Goal: Use online tool/utility: Utilize a website feature to perform a specific function

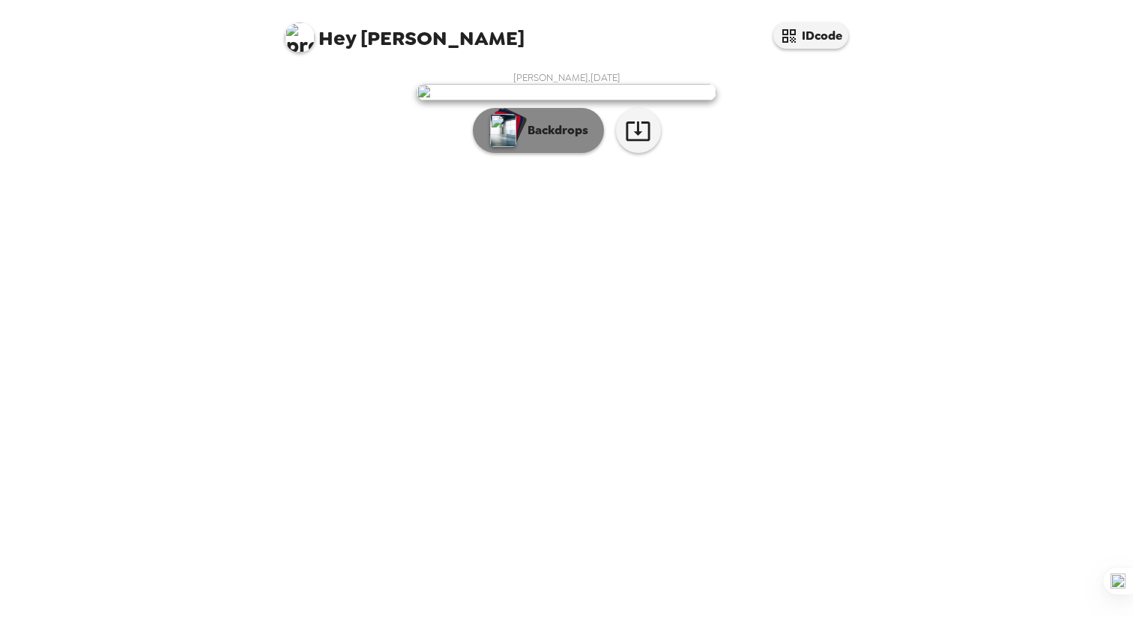
click at [557, 139] on p "Backdrops" at bounding box center [554, 130] width 68 height 18
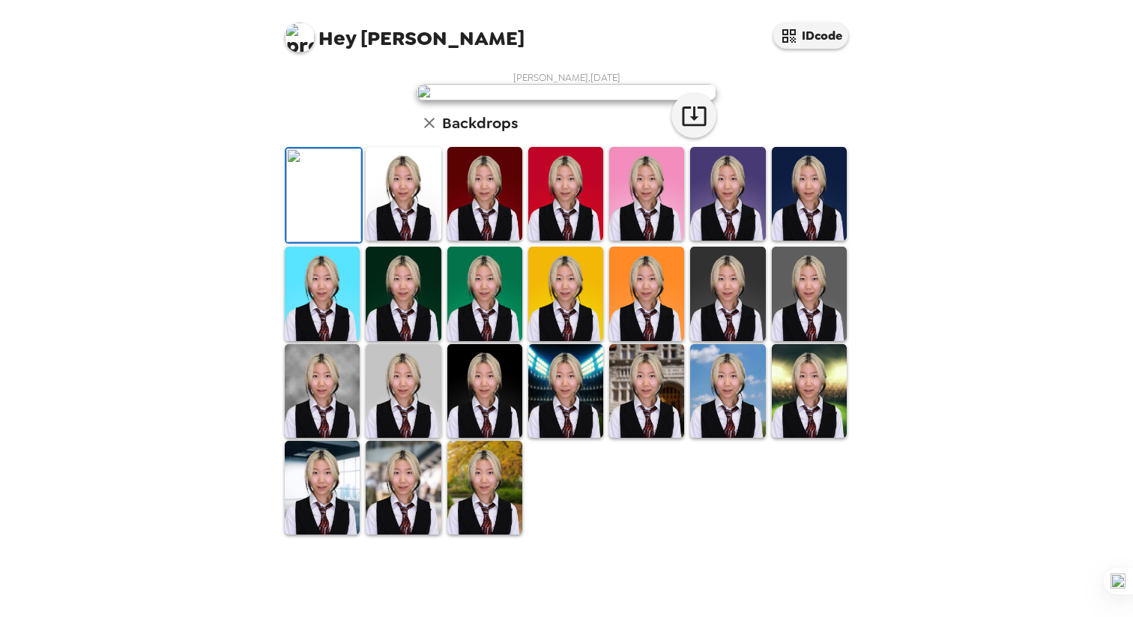
scroll to position [301, 0]
click at [337, 534] on img at bounding box center [322, 488] width 75 height 94
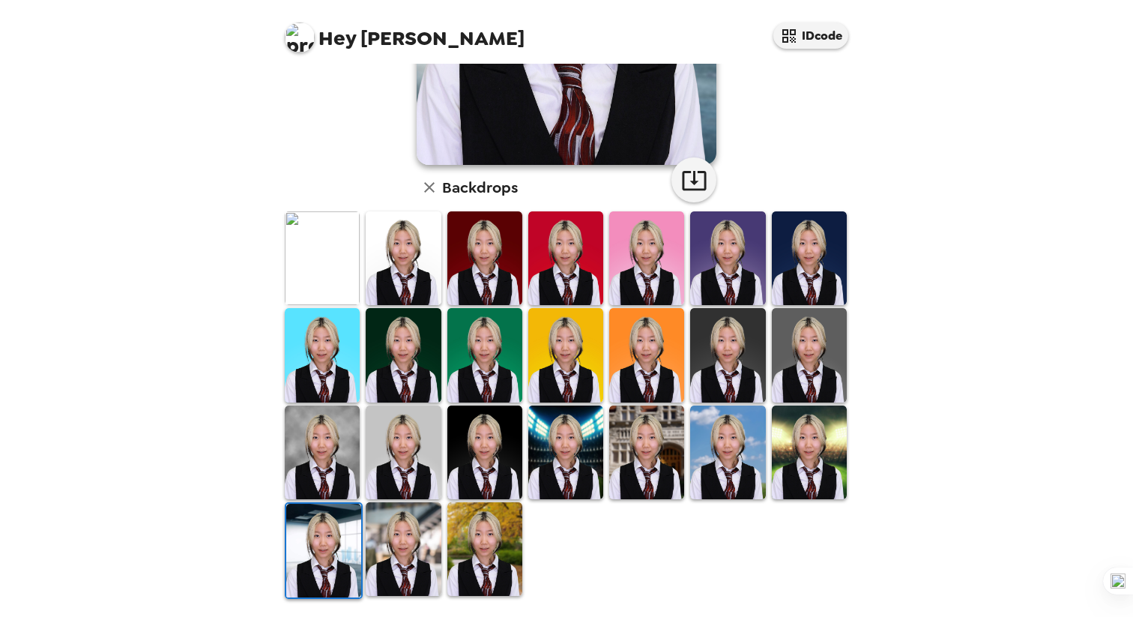
click at [408, 567] on img at bounding box center [403, 549] width 75 height 94
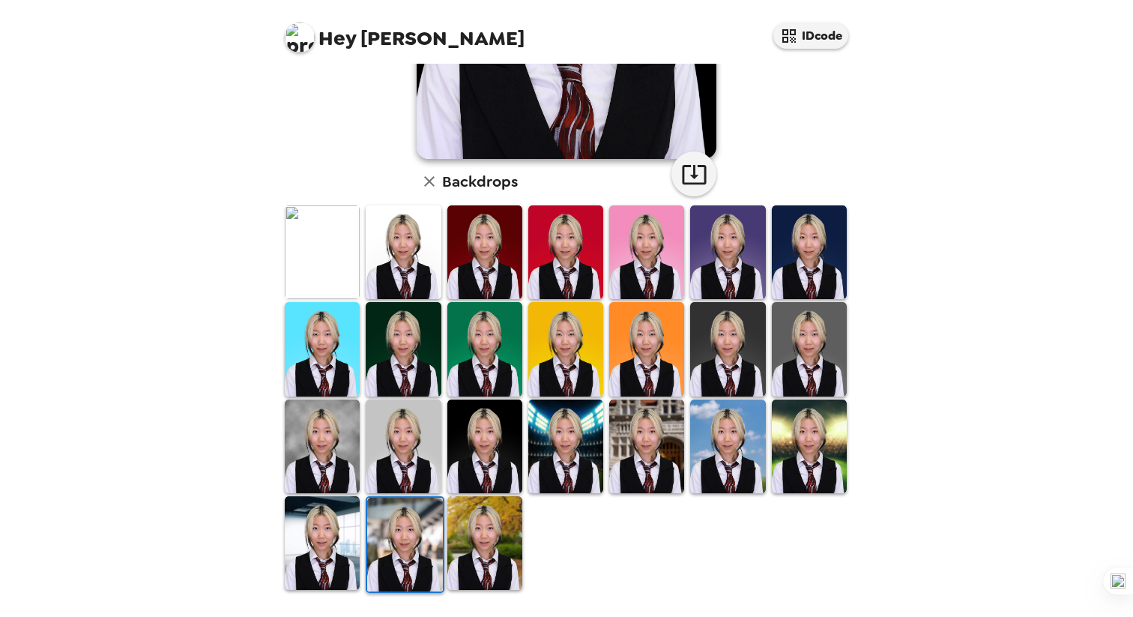
click at [484, 454] on img at bounding box center [484, 446] width 75 height 94
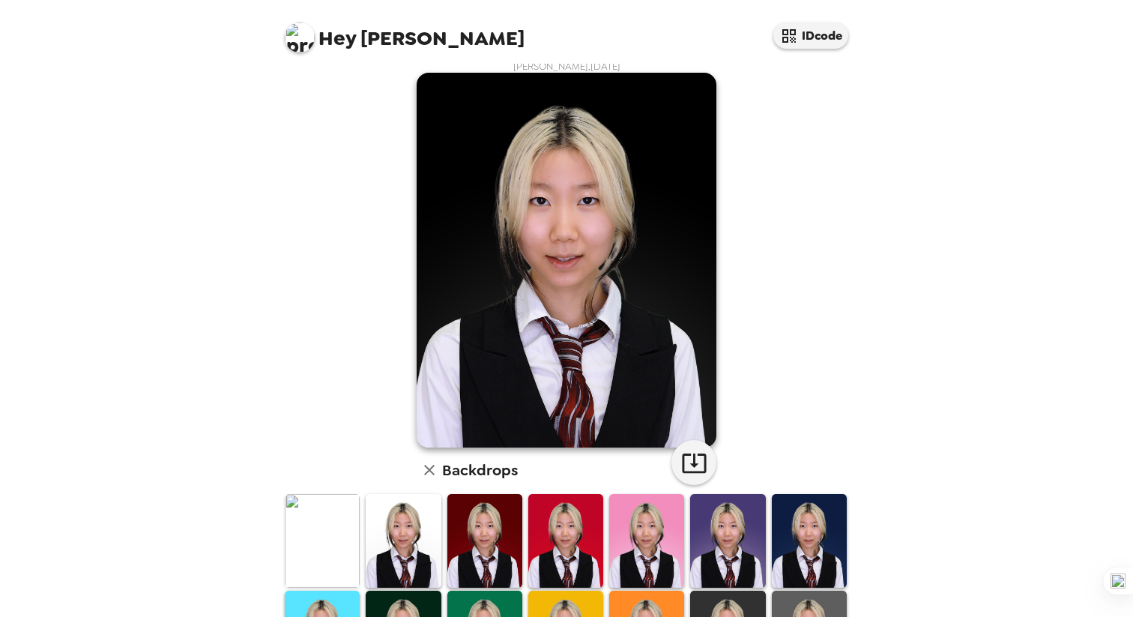
scroll to position [0, 0]
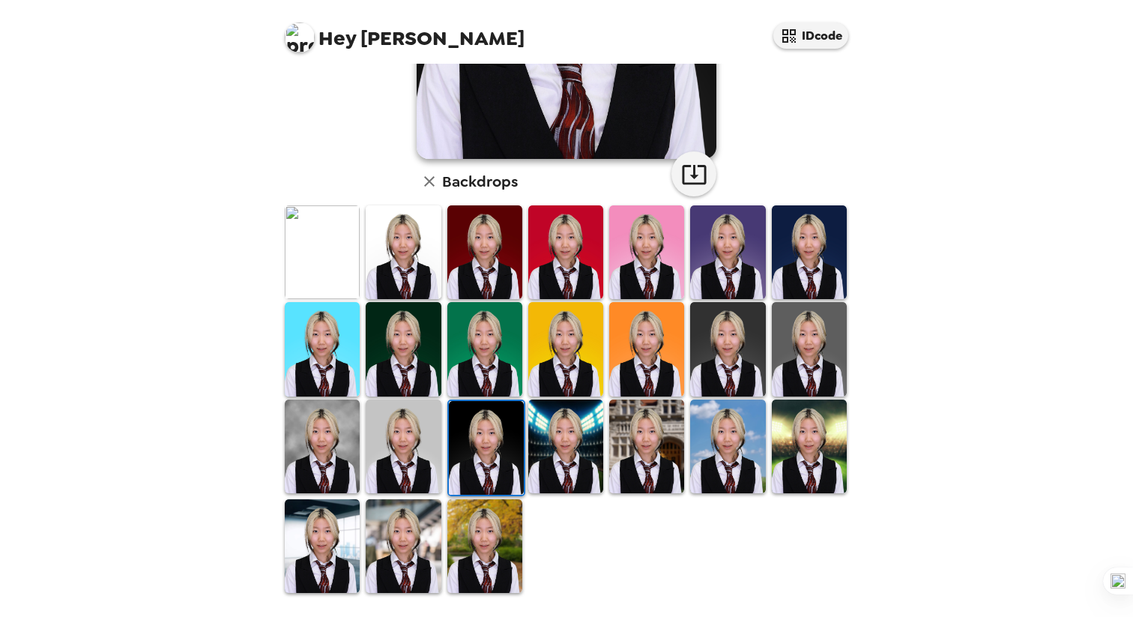
click at [421, 449] on img at bounding box center [403, 446] width 75 height 94
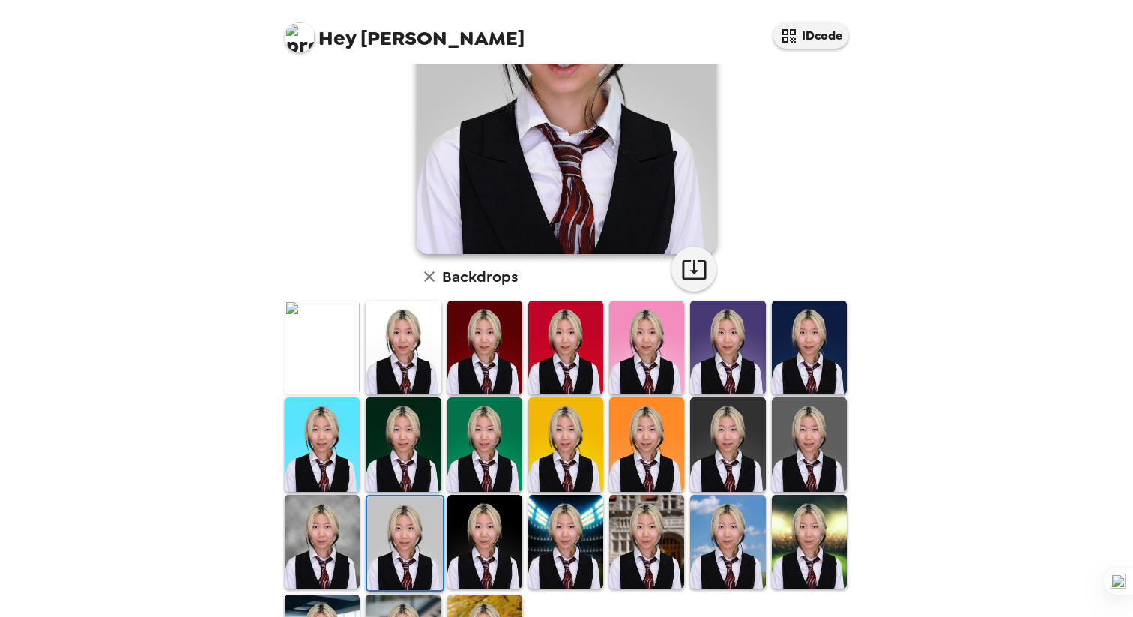
scroll to position [232, 0]
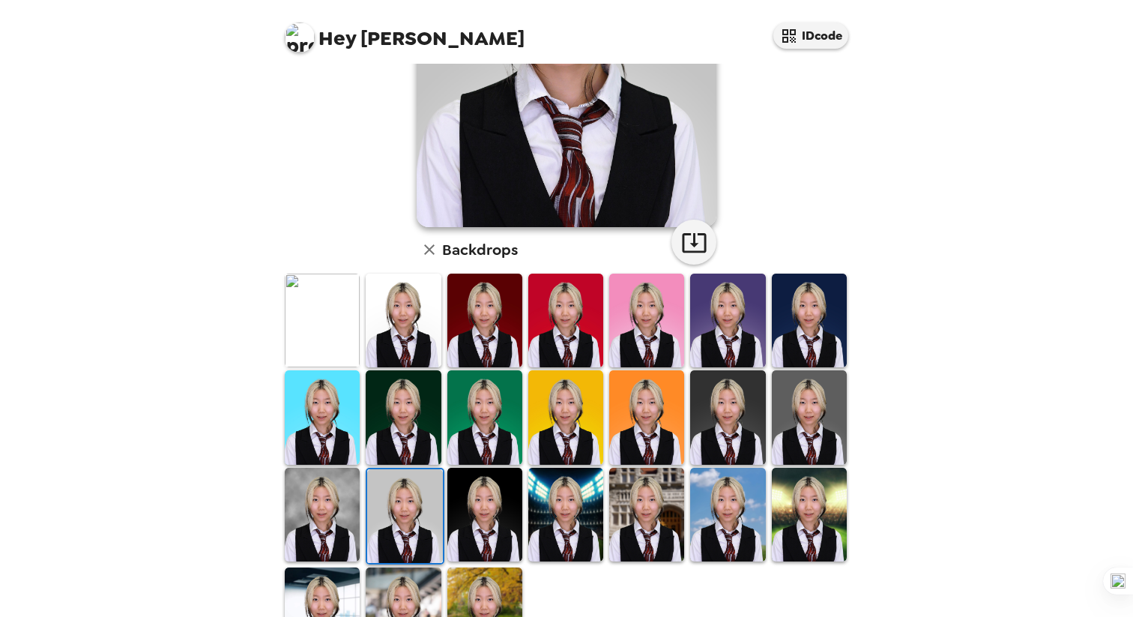
click at [329, 514] on img at bounding box center [322, 515] width 75 height 94
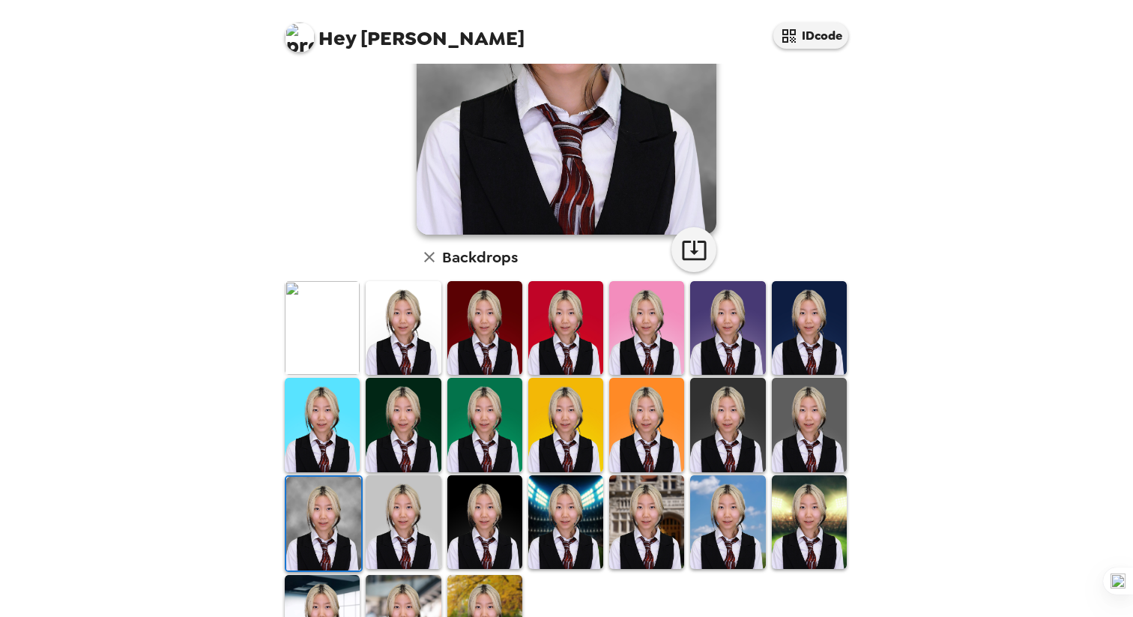
scroll to position [239, 0]
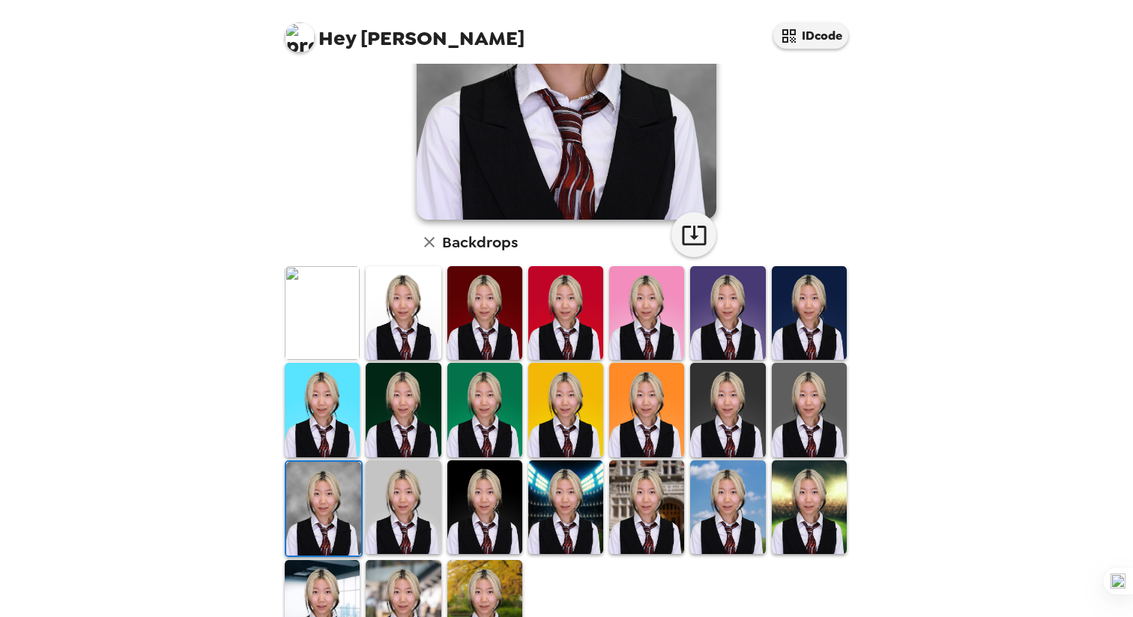
click at [818, 428] on img at bounding box center [809, 410] width 75 height 94
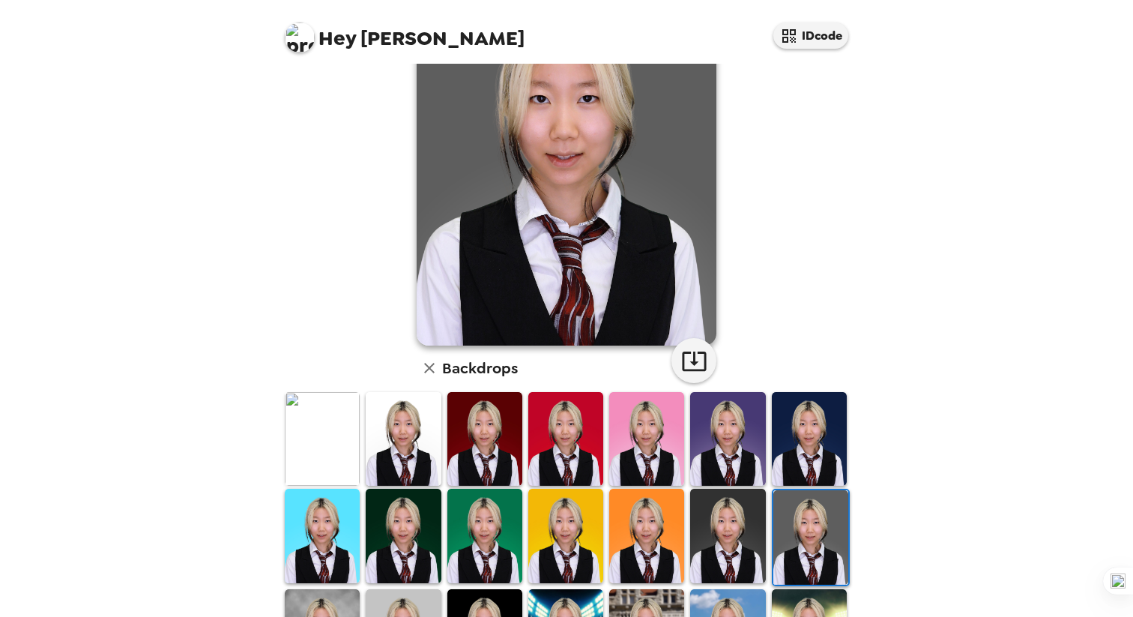
scroll to position [131, 0]
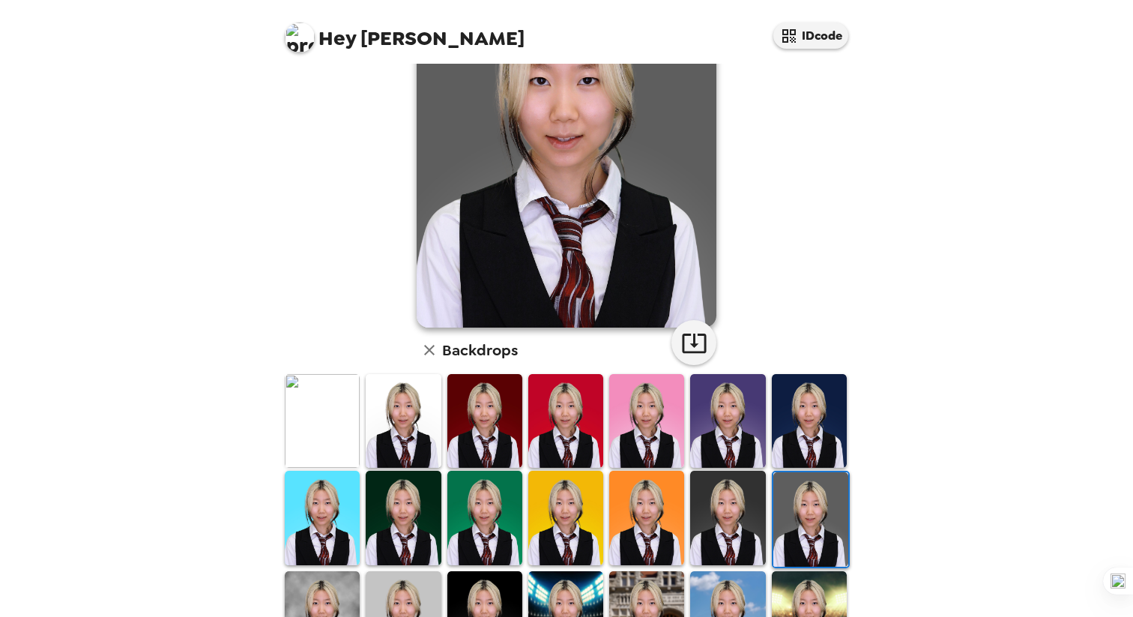
click at [731, 516] on img at bounding box center [727, 518] width 75 height 94
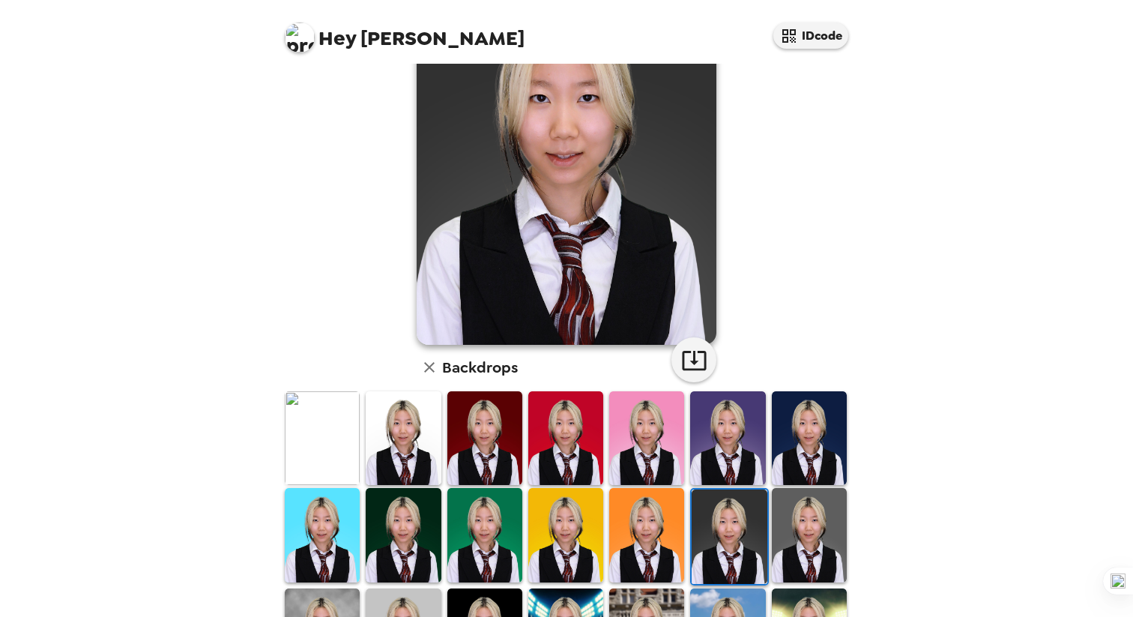
scroll to position [105, 0]
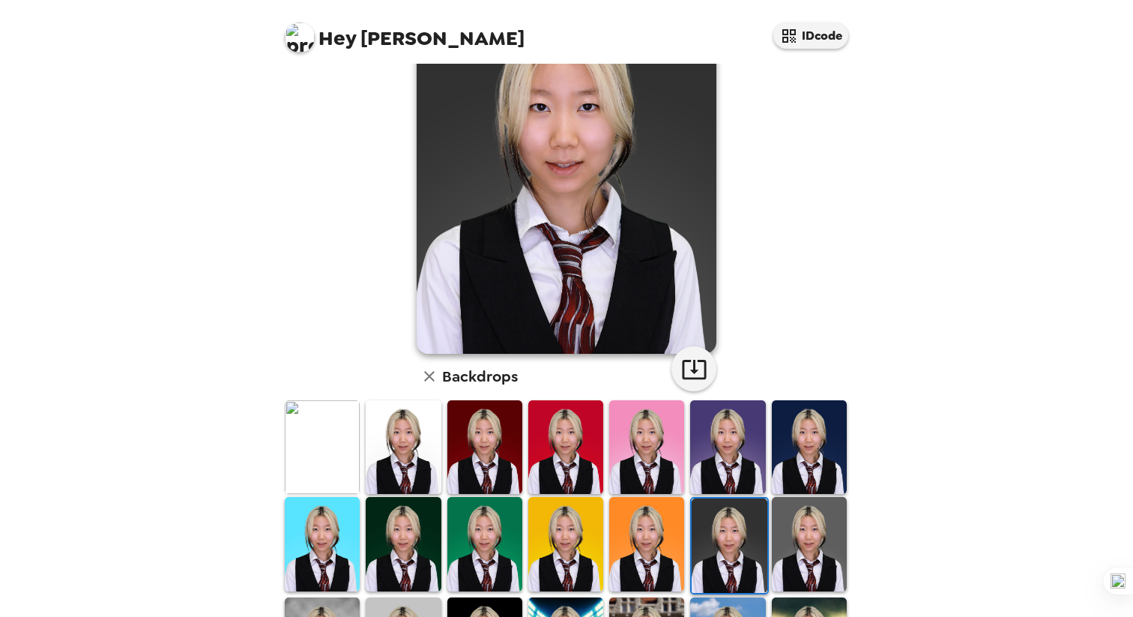
click at [627, 576] on img at bounding box center [646, 544] width 75 height 94
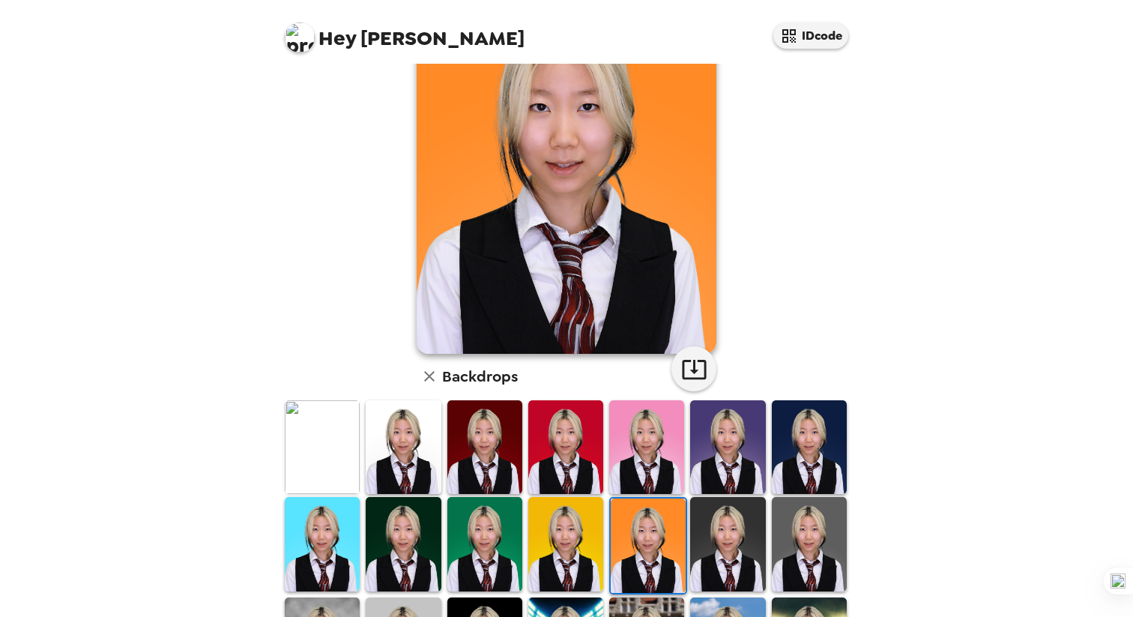
click at [571, 558] on img at bounding box center [565, 544] width 75 height 94
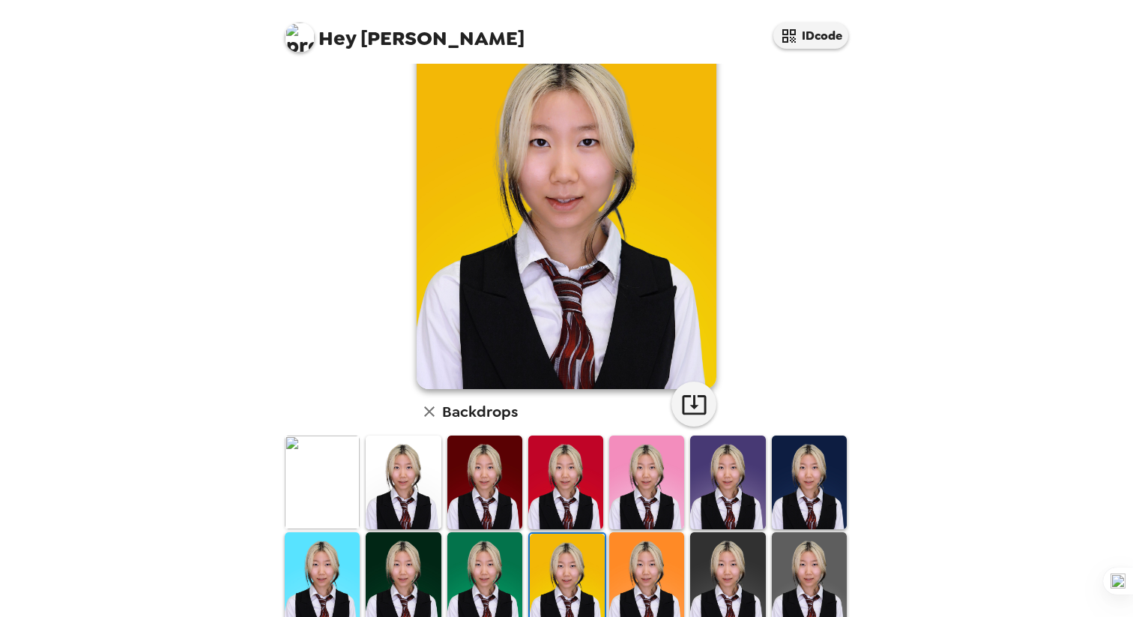
scroll to position [52, 0]
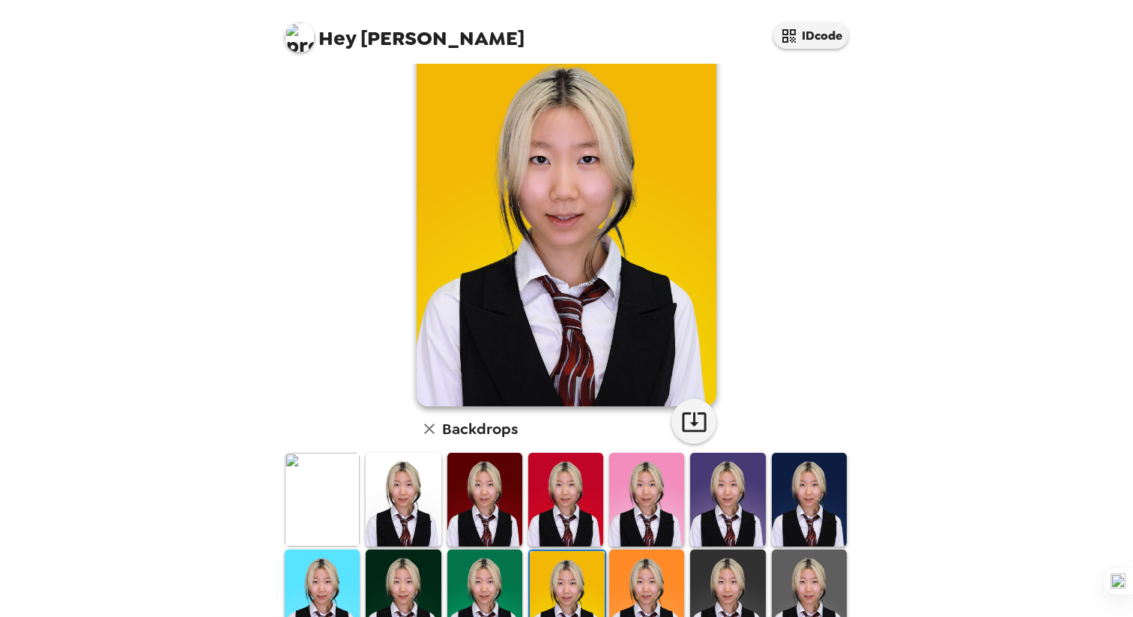
click at [476, 588] on img at bounding box center [484, 596] width 75 height 94
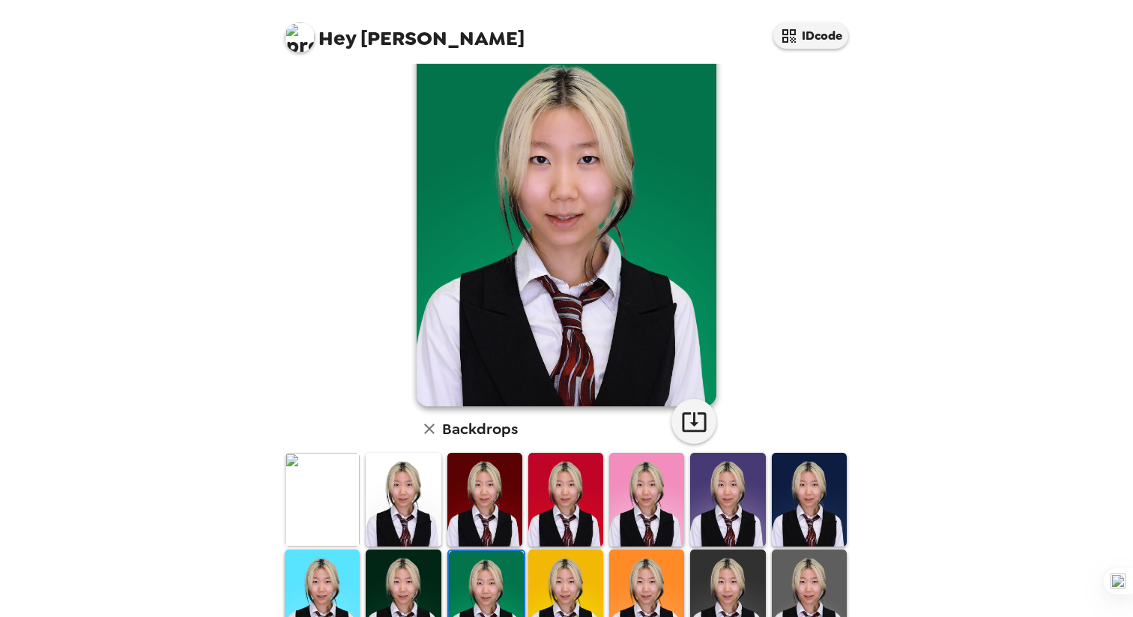
click at [398, 583] on img at bounding box center [403, 596] width 75 height 94
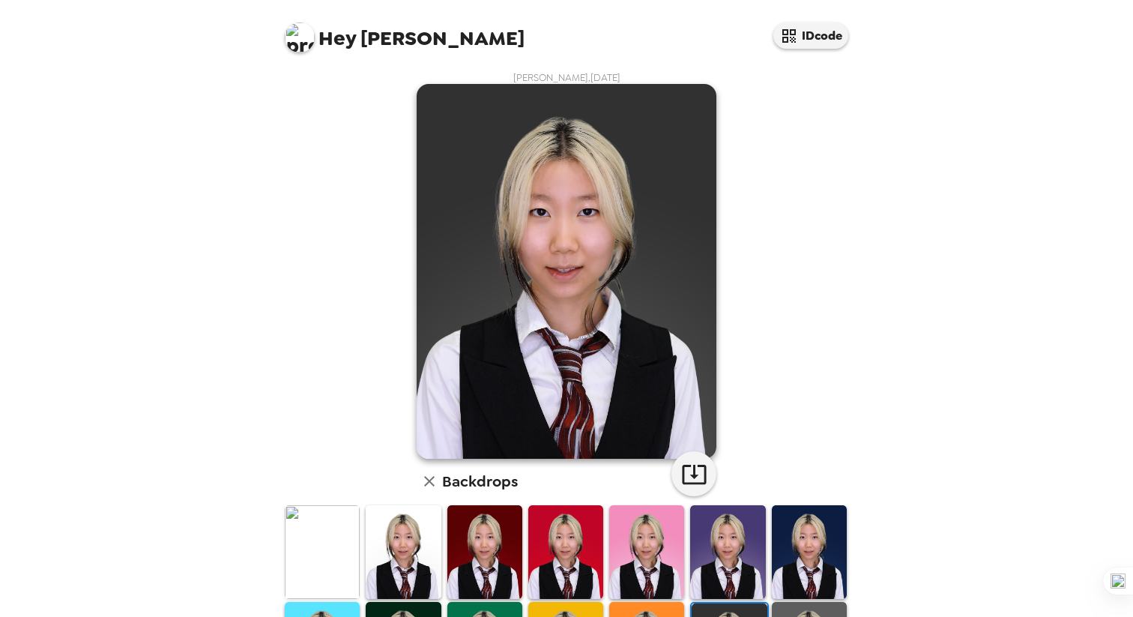
scroll to position [61, 0]
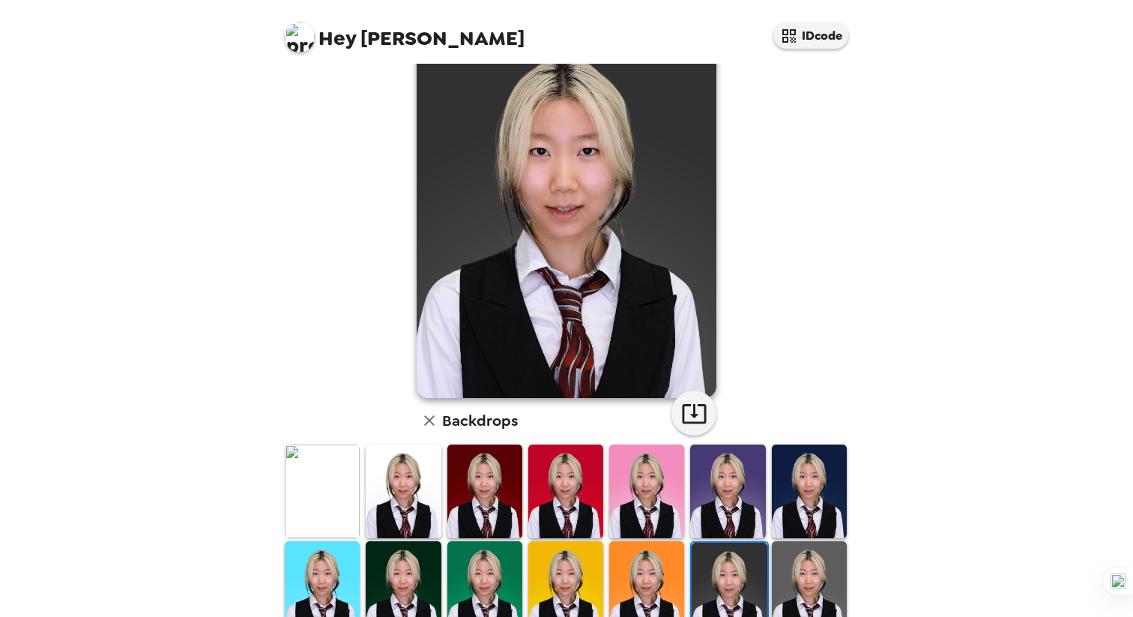
click at [806, 564] on img at bounding box center [809, 588] width 75 height 94
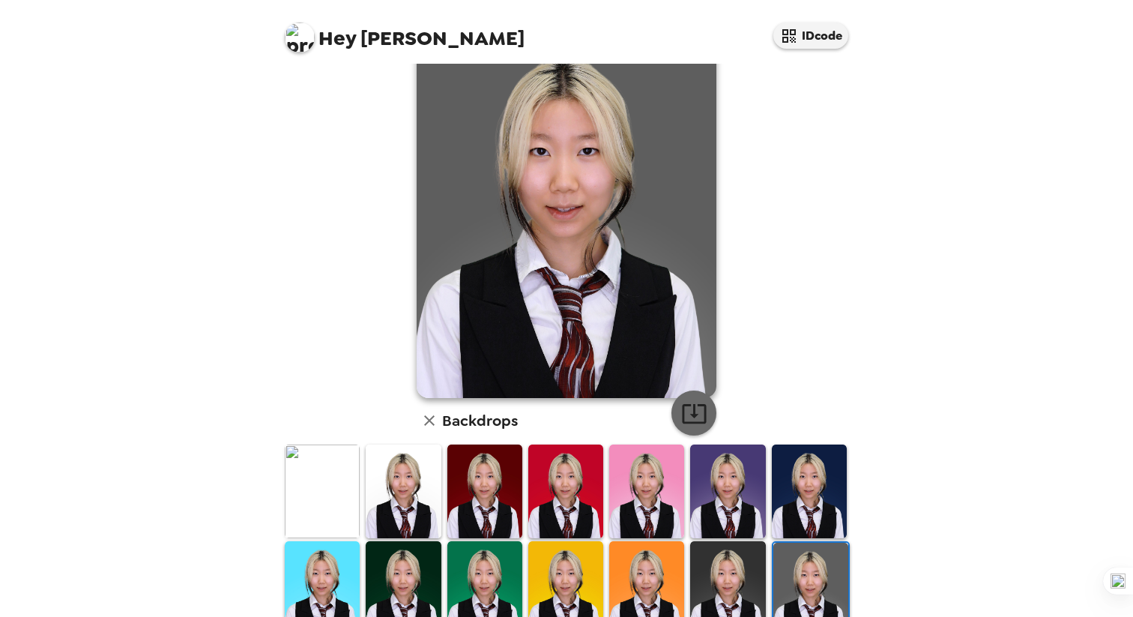
click at [693, 409] on icon "button" at bounding box center [694, 413] width 24 height 19
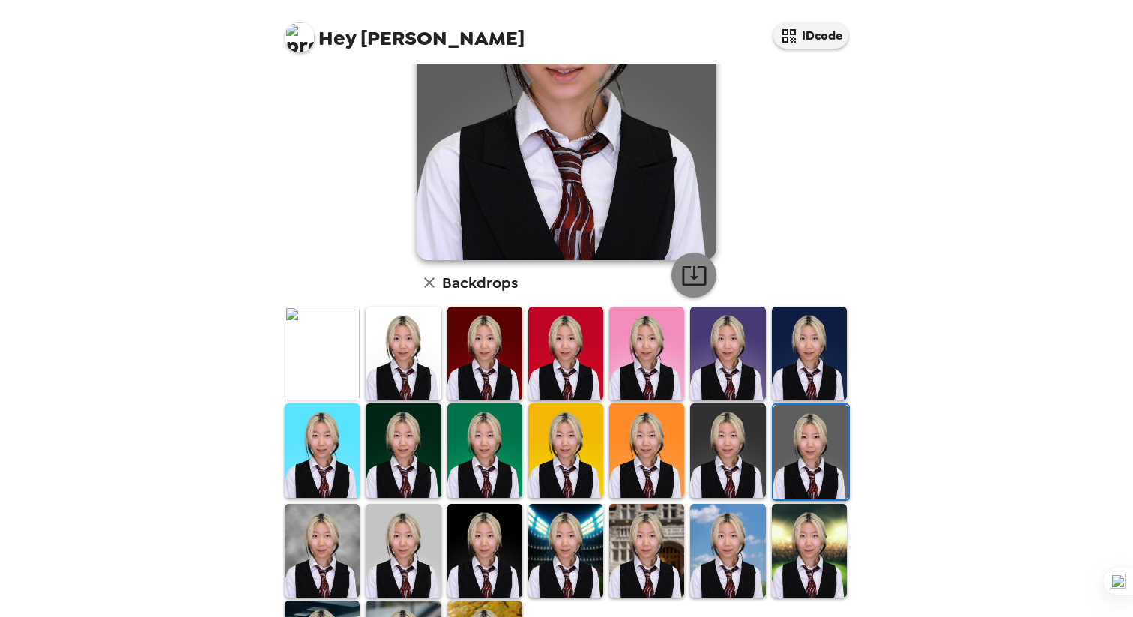
scroll to position [241, 0]
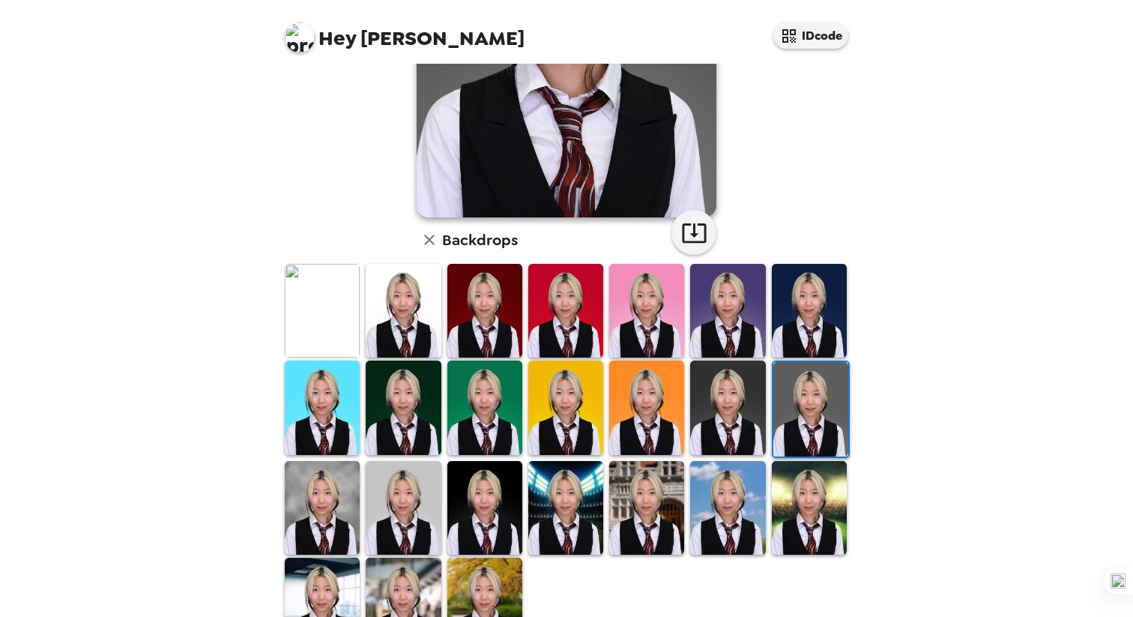
click at [349, 510] on img at bounding box center [322, 508] width 75 height 94
